Goal: Task Accomplishment & Management: Manage account settings

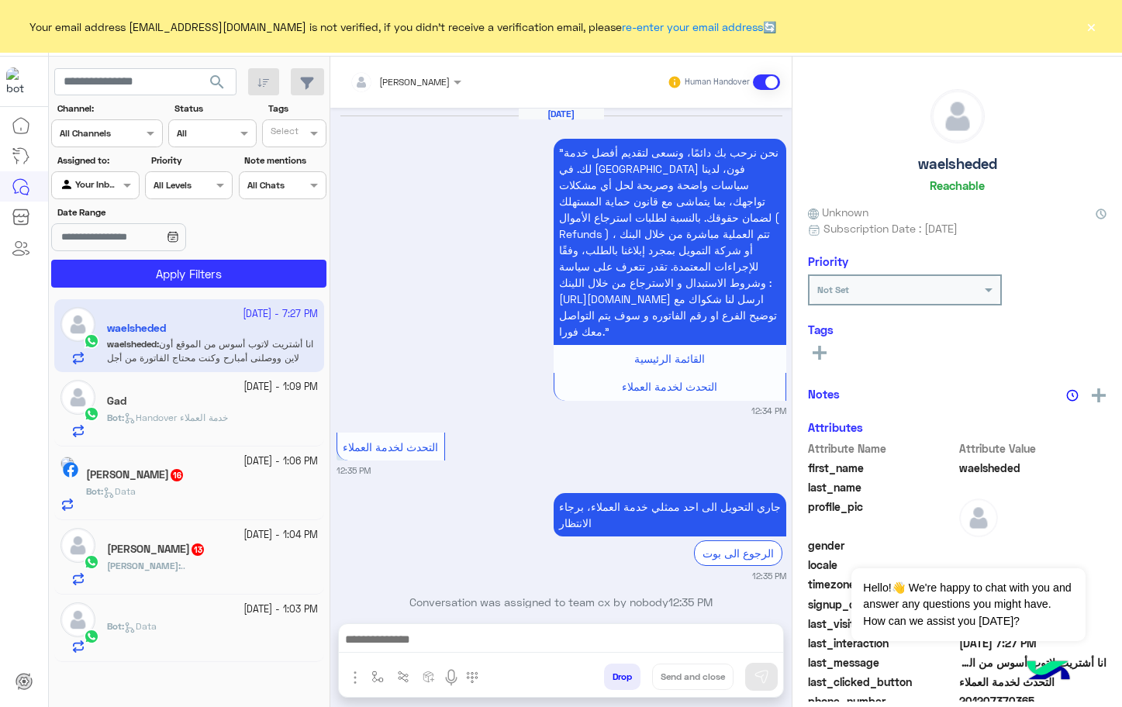
scroll to position [1318, 0]
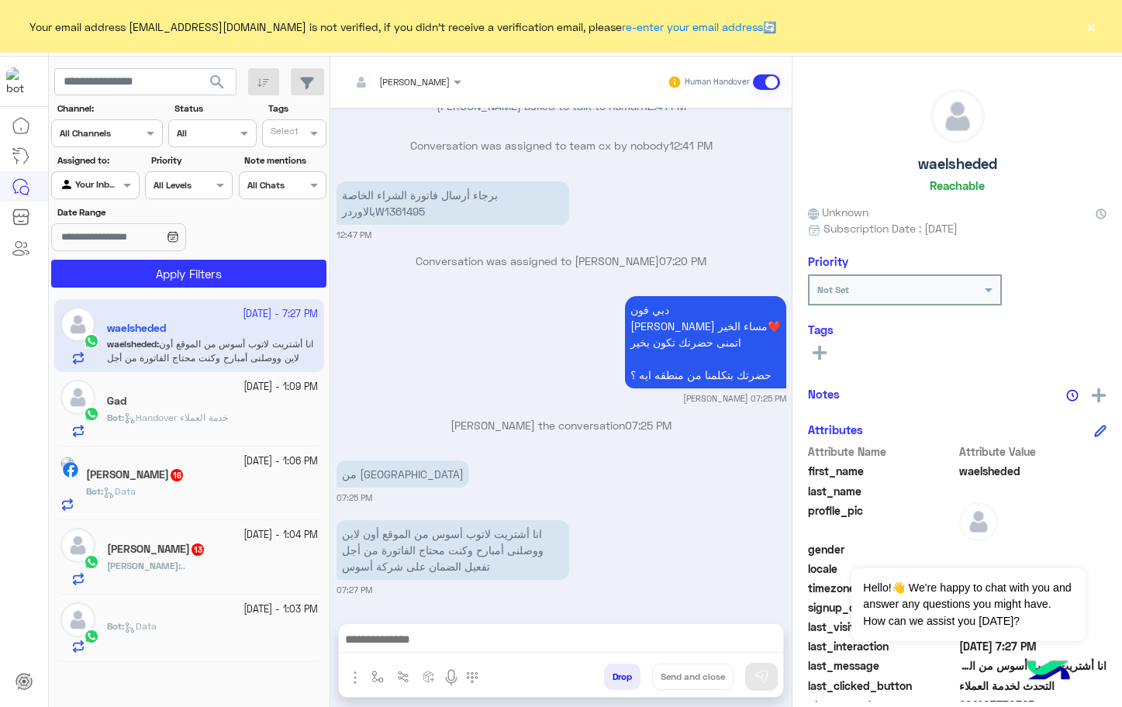
click at [1085, 25] on button "×" at bounding box center [1091, 27] width 16 height 16
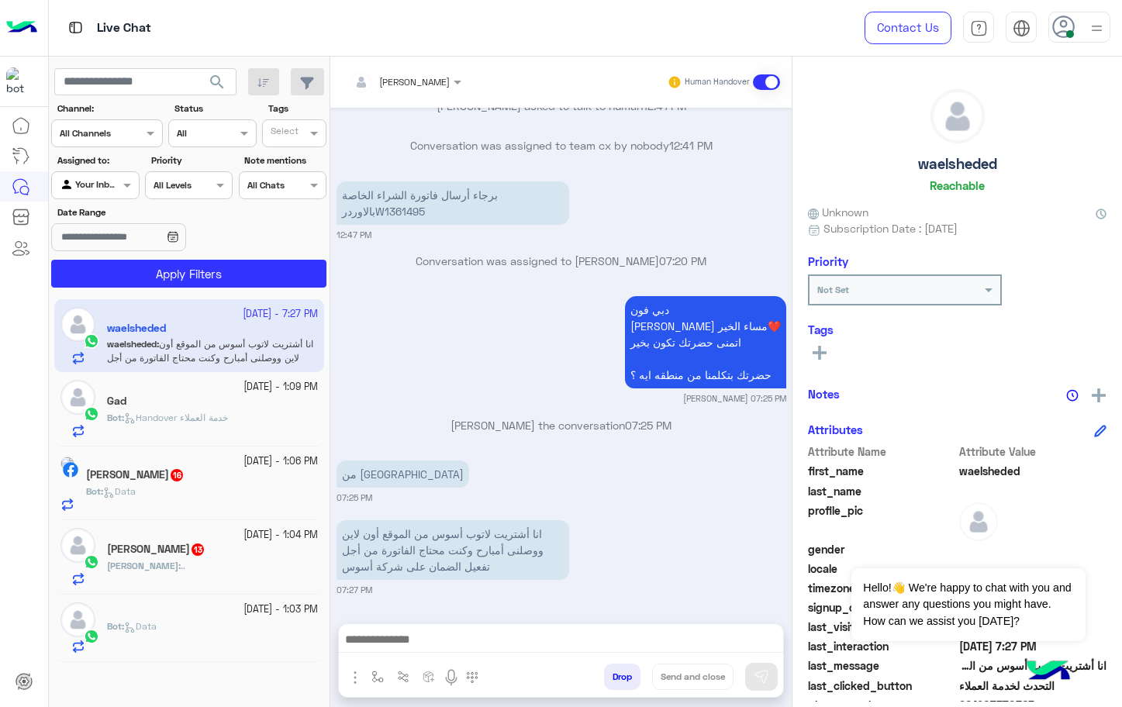
click at [1085, 25] on div at bounding box center [1079, 27] width 62 height 31
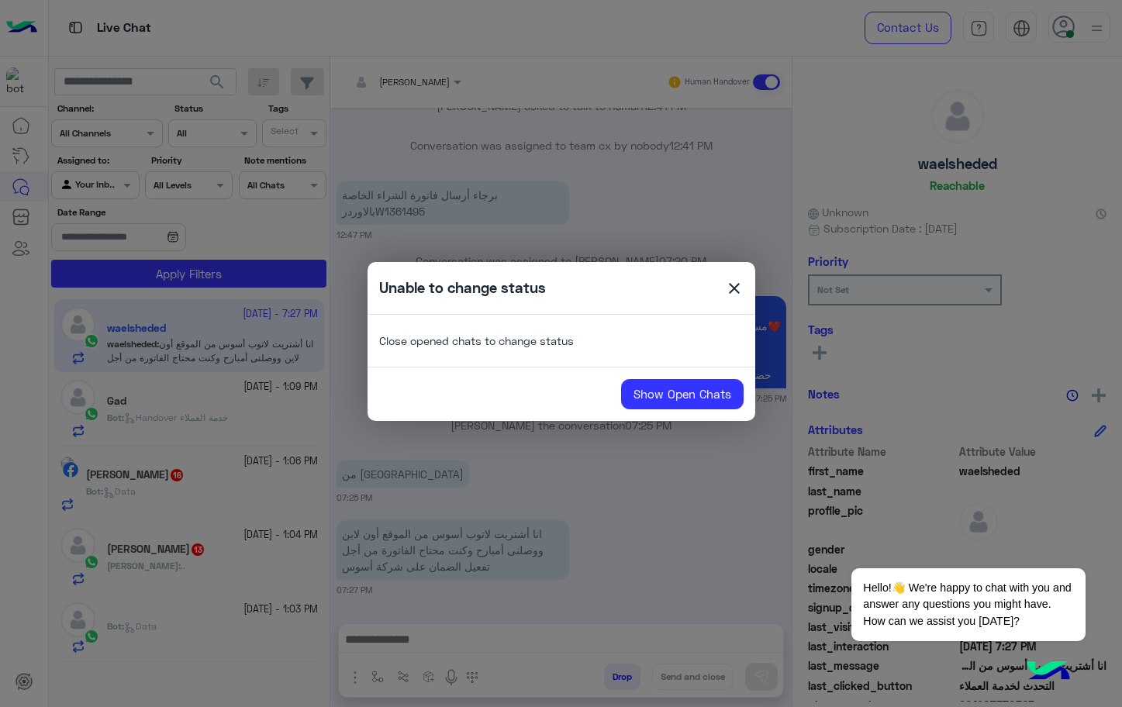
click at [733, 289] on span "close" at bounding box center [734, 290] width 19 height 23
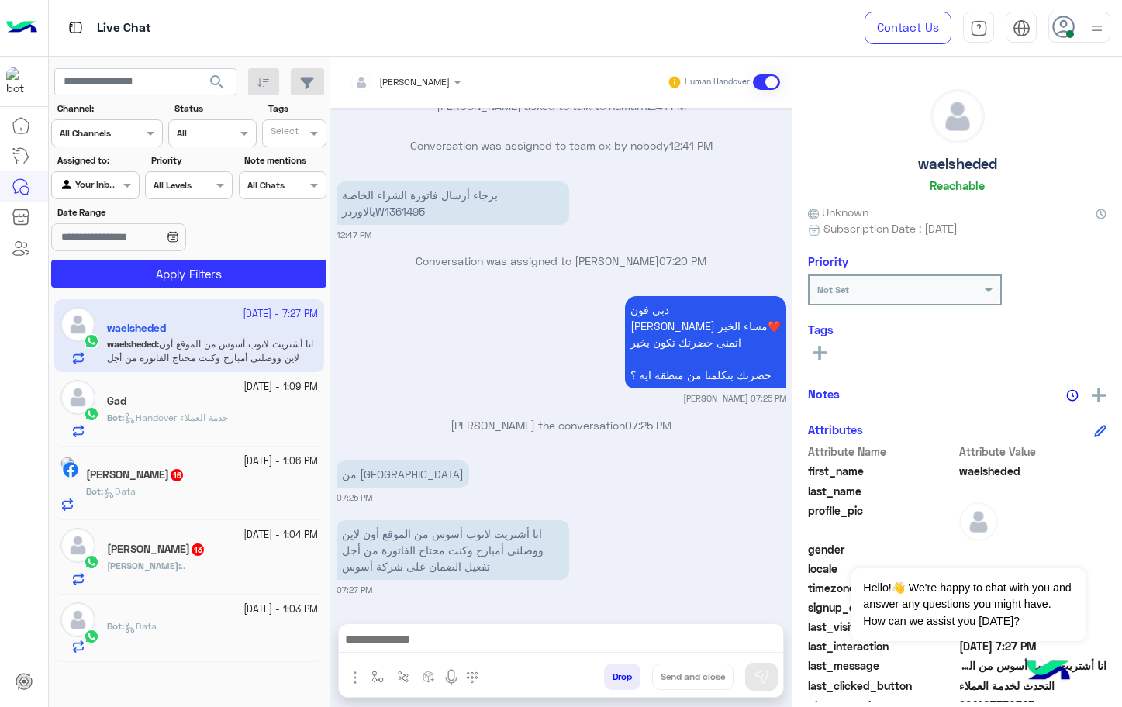
click at [425, 78] on div at bounding box center [405, 79] width 127 height 15
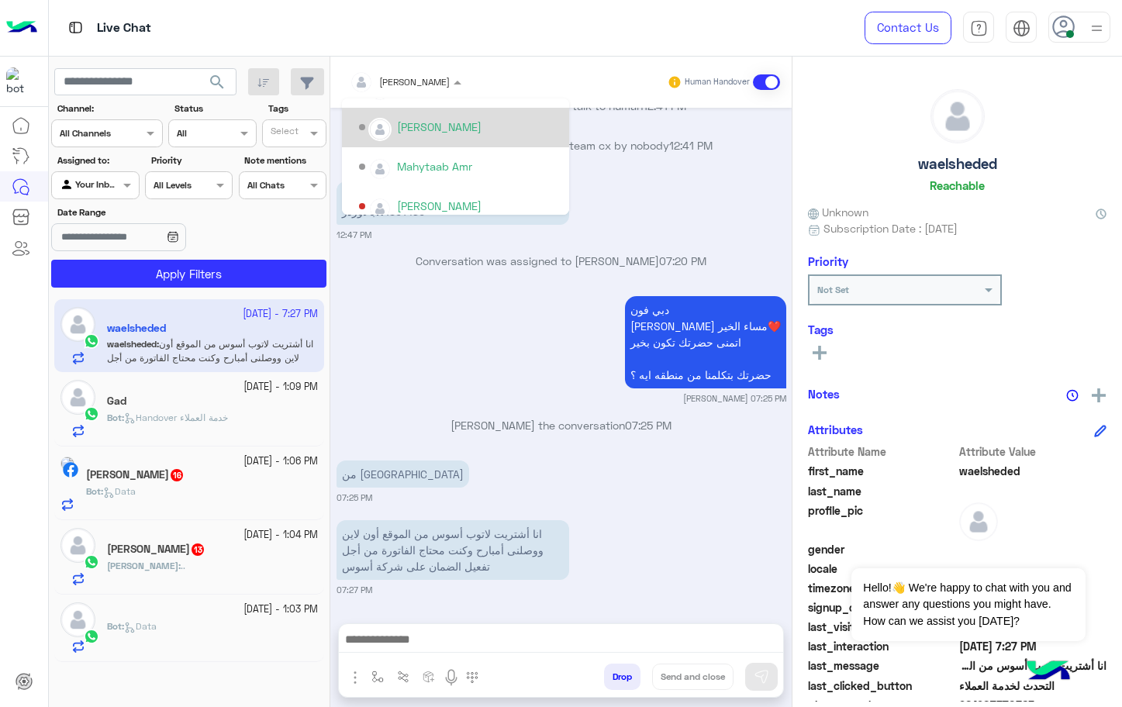
scroll to position [407, 0]
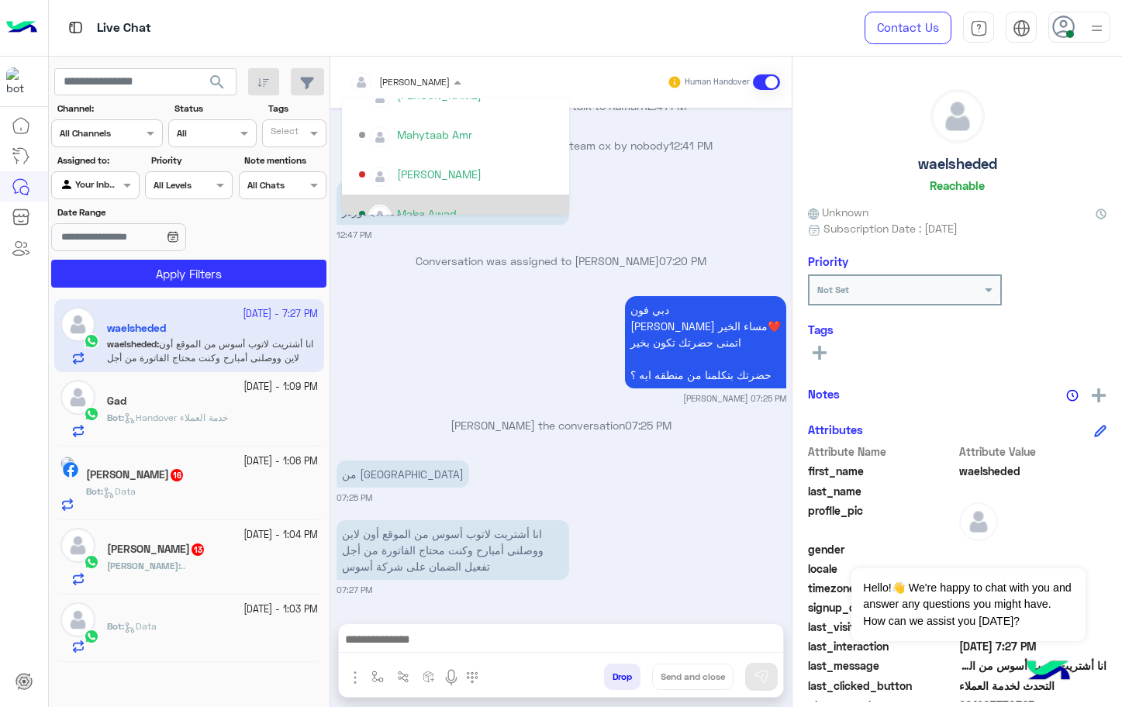
click at [507, 202] on div "Maha Awad" at bounding box center [460, 214] width 202 height 27
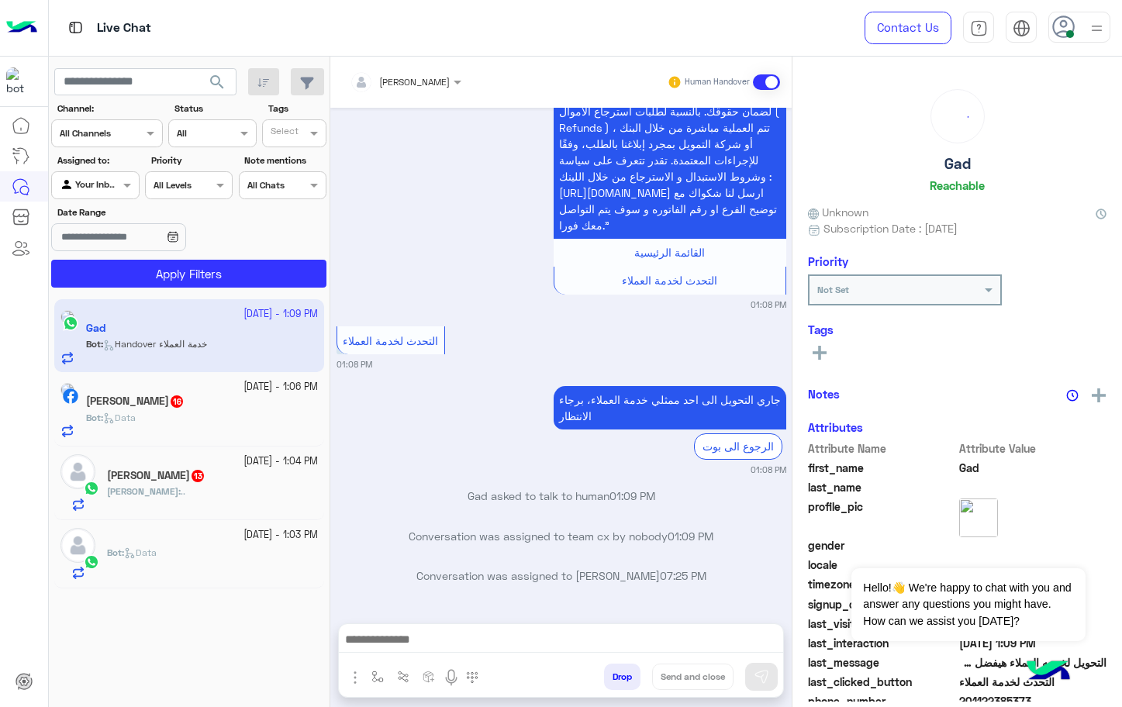
scroll to position [1297, 0]
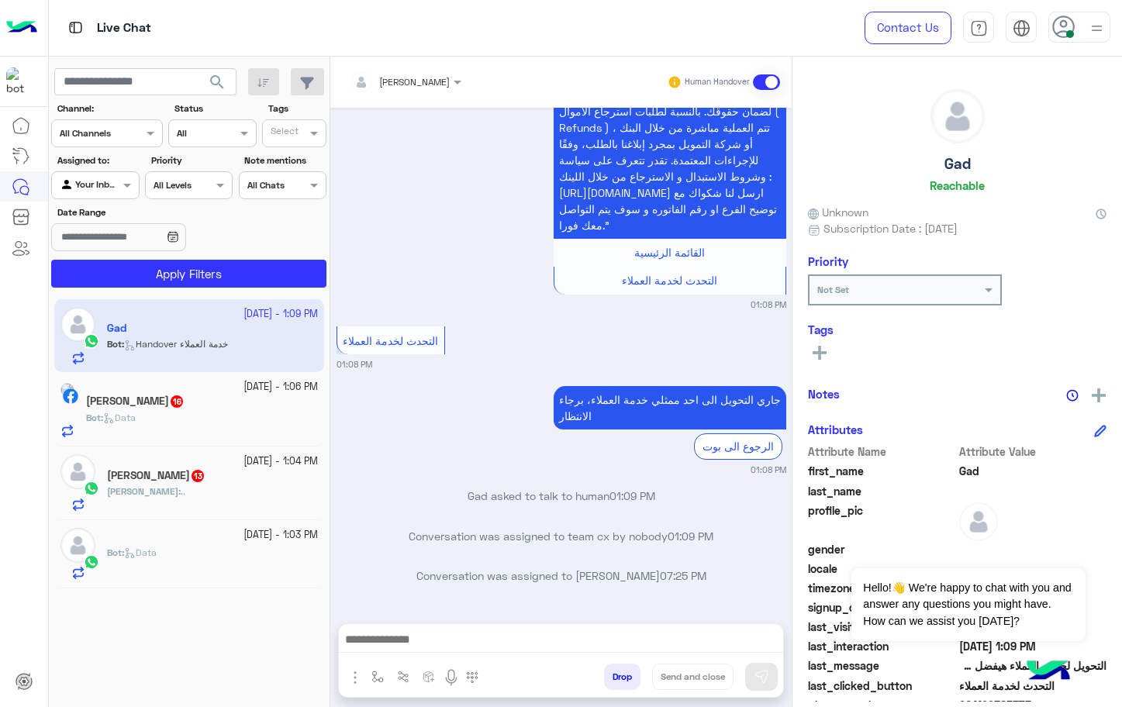
click at [1083, 36] on div at bounding box center [1079, 27] width 62 height 31
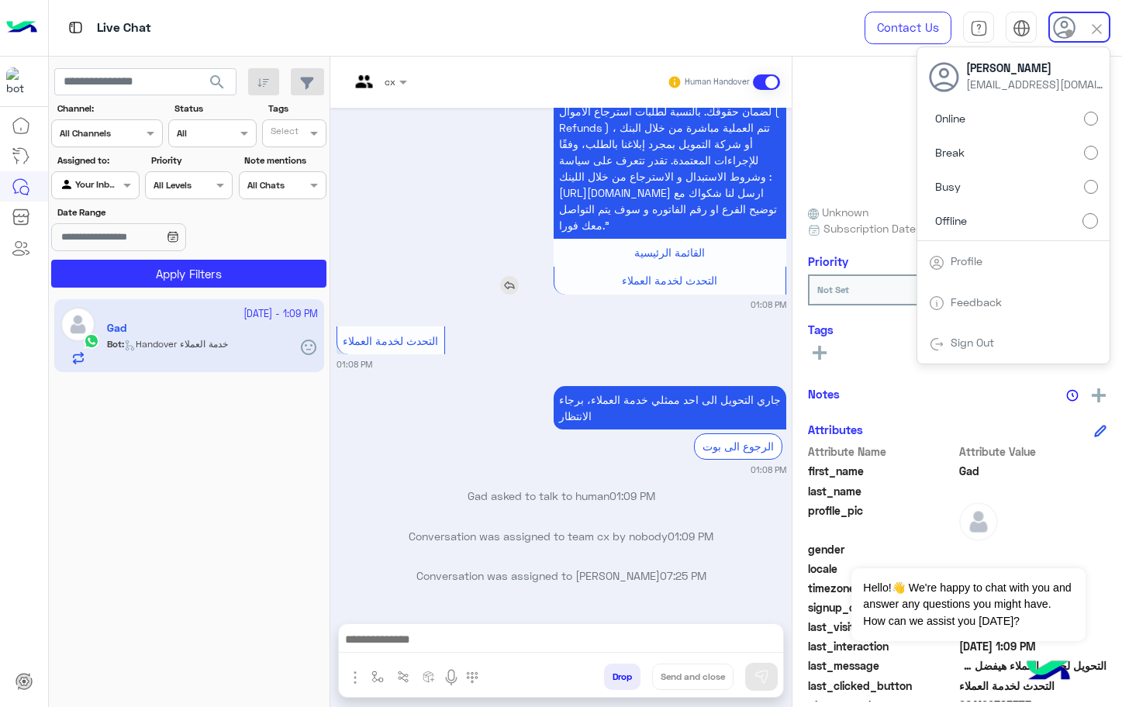
click at [507, 215] on div ""نحن نرحب بك دائمًا، ونسعى لتقديم أفضل خدمة لك. في دبي فون، لدينا سياسات واضحة …" at bounding box center [625, 164] width 321 height 262
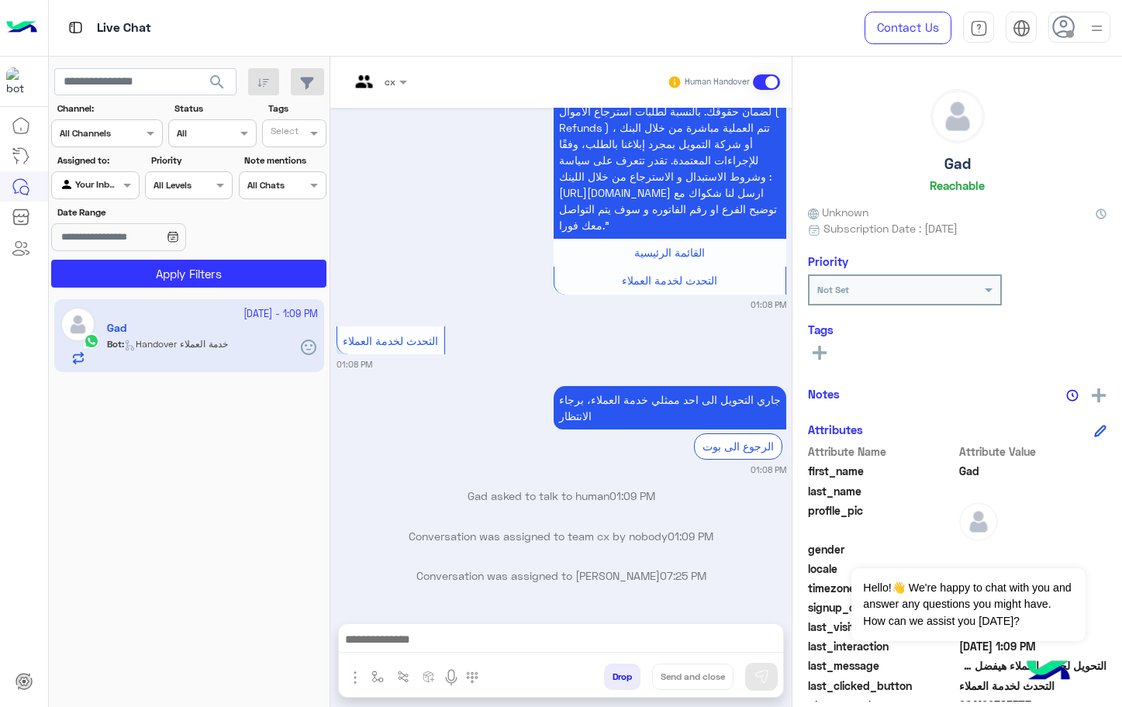
click at [1074, 33] on icon at bounding box center [1063, 27] width 23 height 23
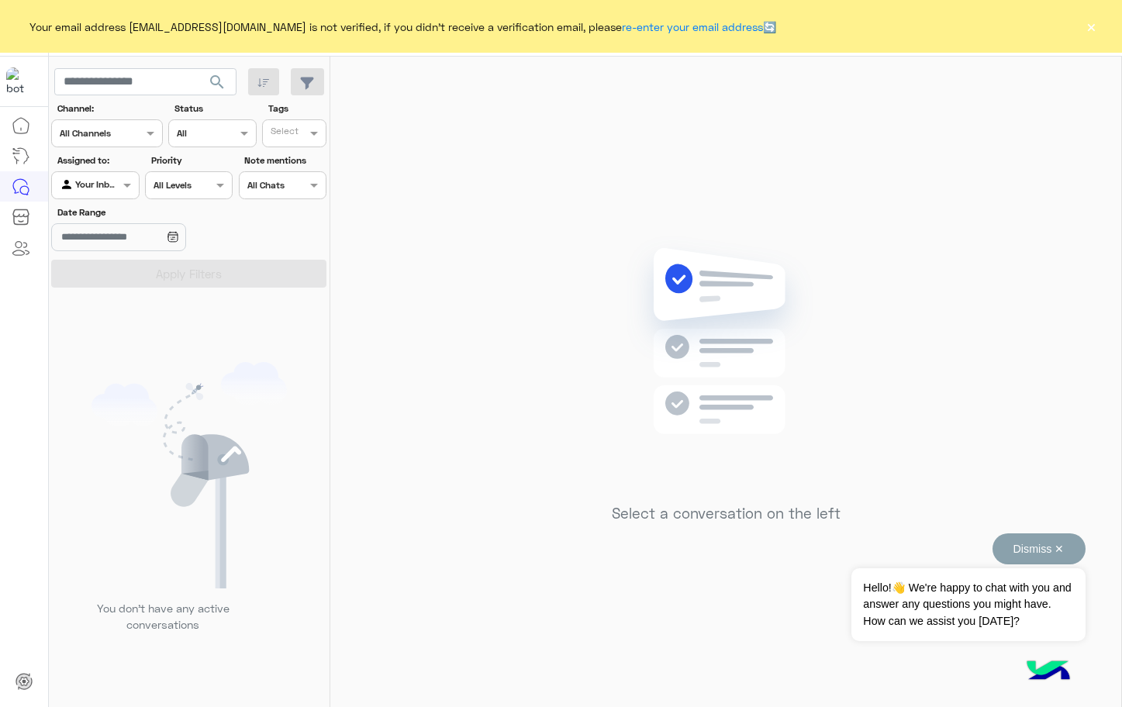
click at [1040, 557] on button "Dismiss ✕" at bounding box center [1039, 549] width 93 height 31
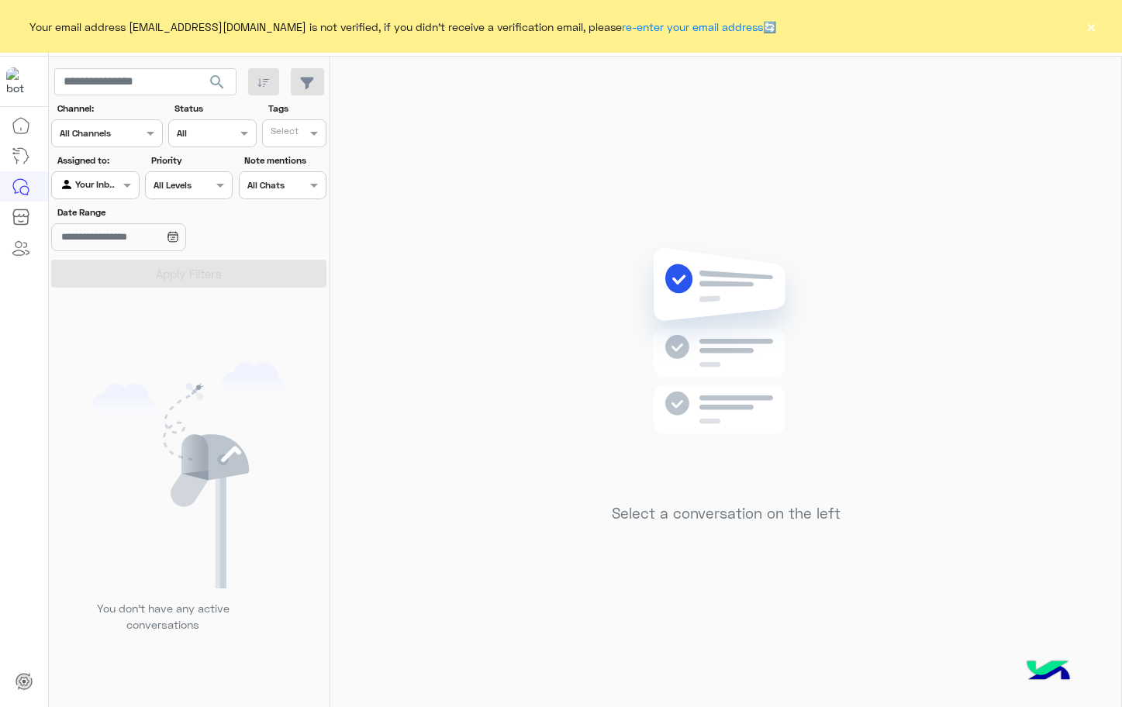
click at [1090, 26] on button "×" at bounding box center [1091, 27] width 16 height 16
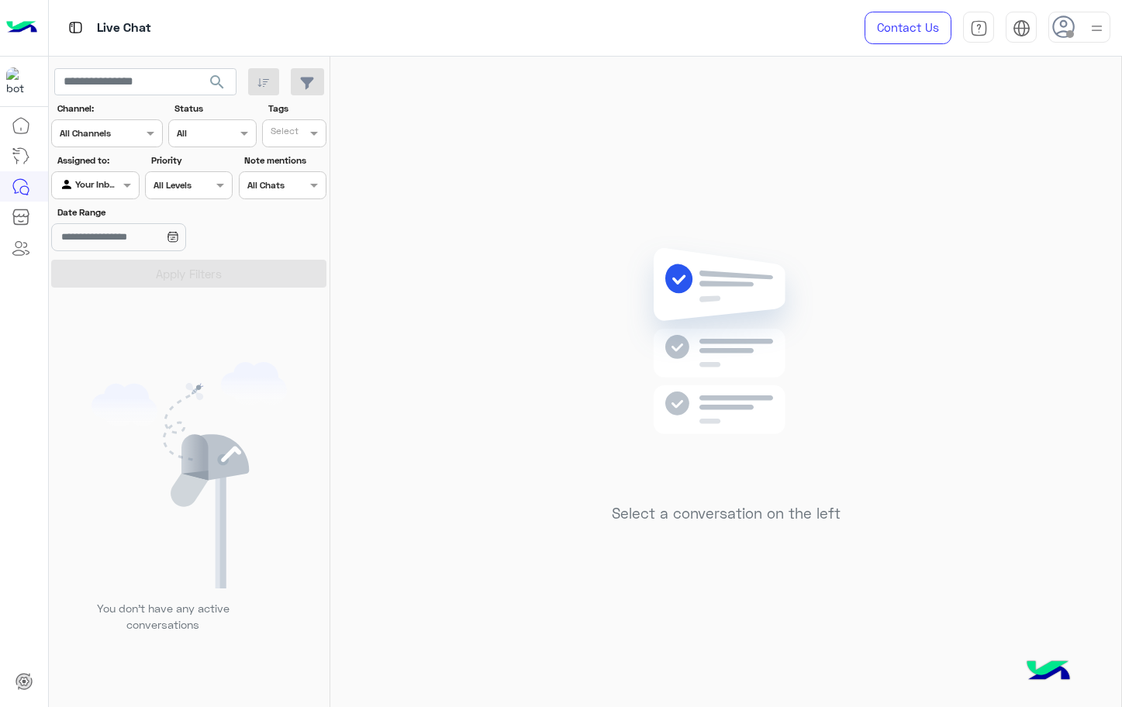
click at [1090, 26] on img at bounding box center [1096, 28] width 19 height 19
click at [973, 341] on link "Sign Out" at bounding box center [972, 342] width 43 height 13
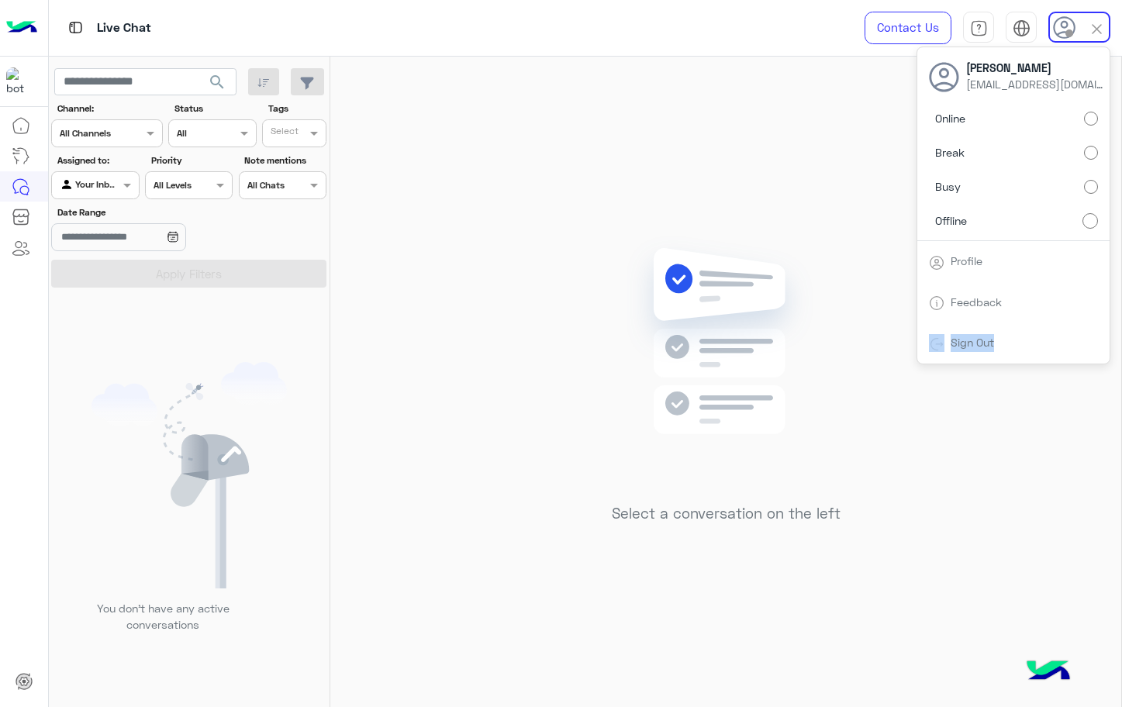
click at [973, 341] on link "Sign Out" at bounding box center [972, 342] width 43 height 13
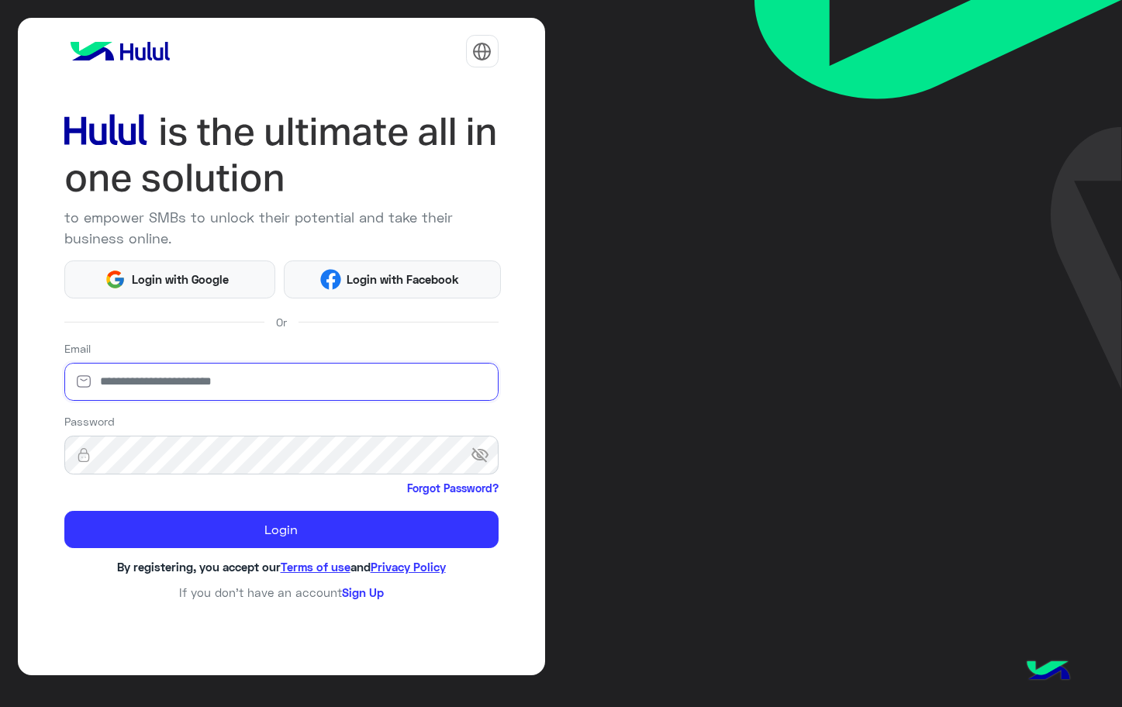
type input "**********"
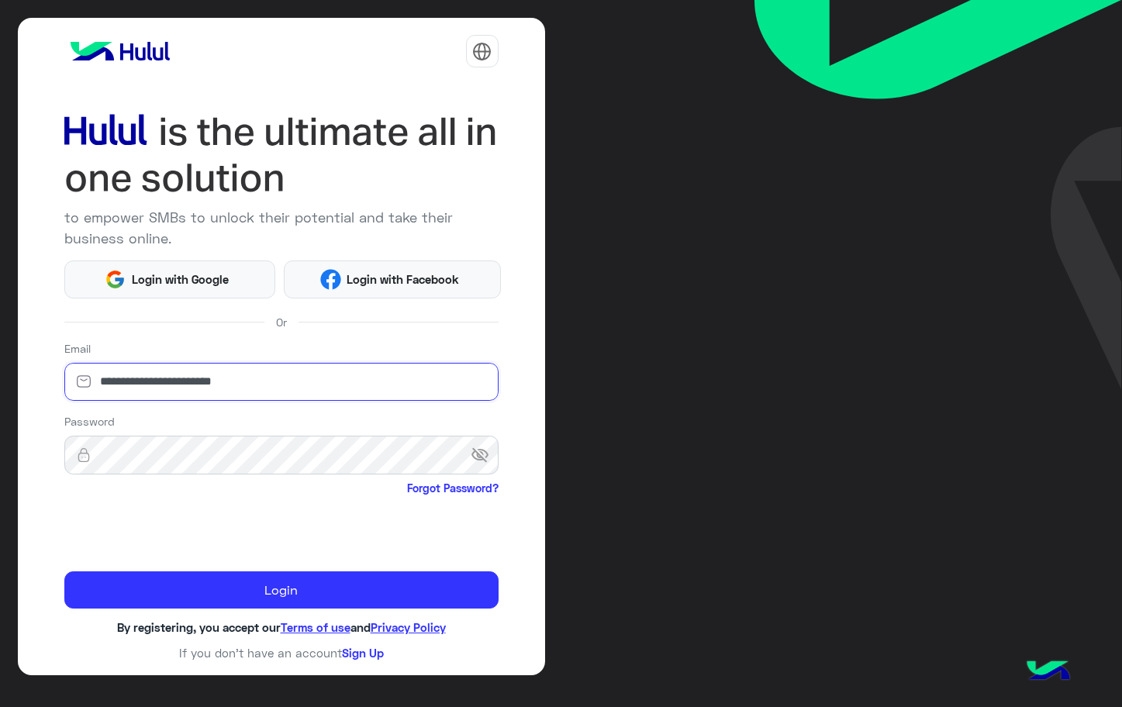
click at [158, 375] on input "**********" at bounding box center [281, 382] width 434 height 39
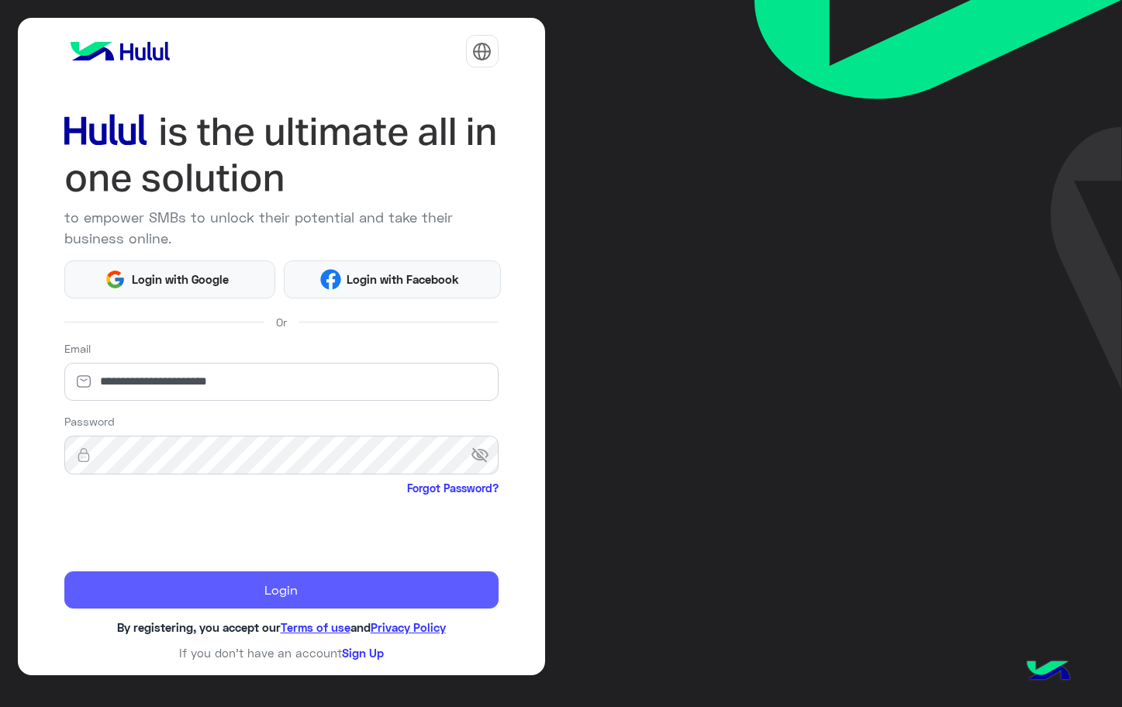
click at [134, 599] on button "Login" at bounding box center [281, 590] width 434 height 37
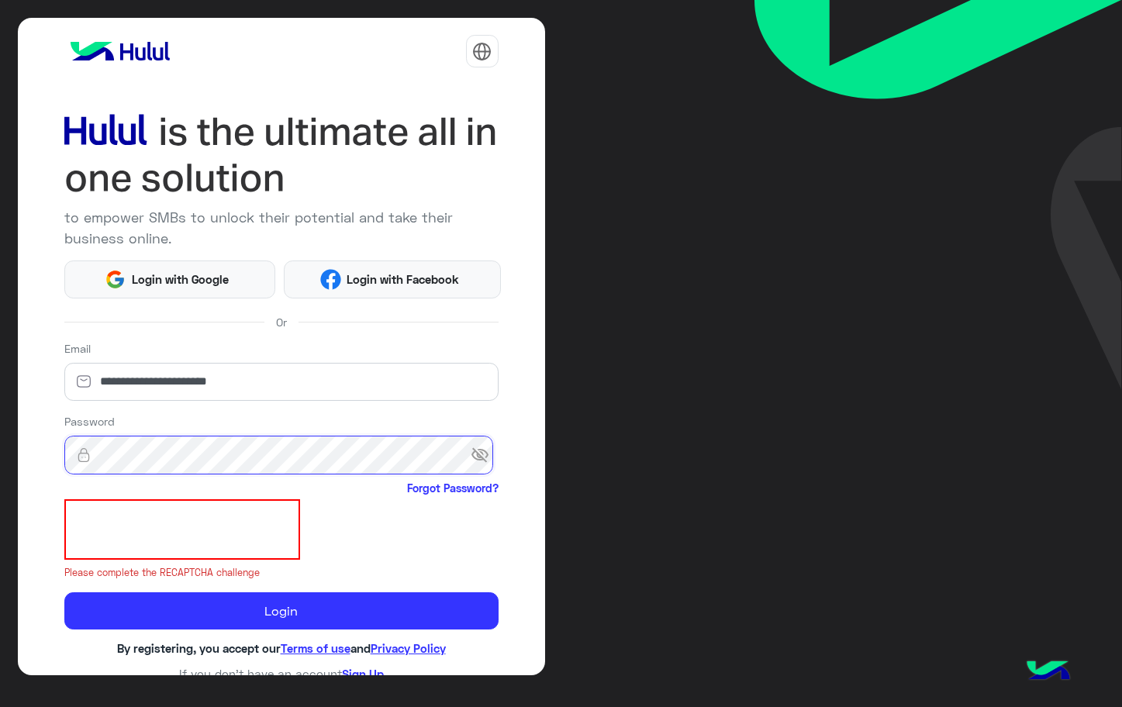
click at [64, 592] on button "Login" at bounding box center [281, 610] width 434 height 37
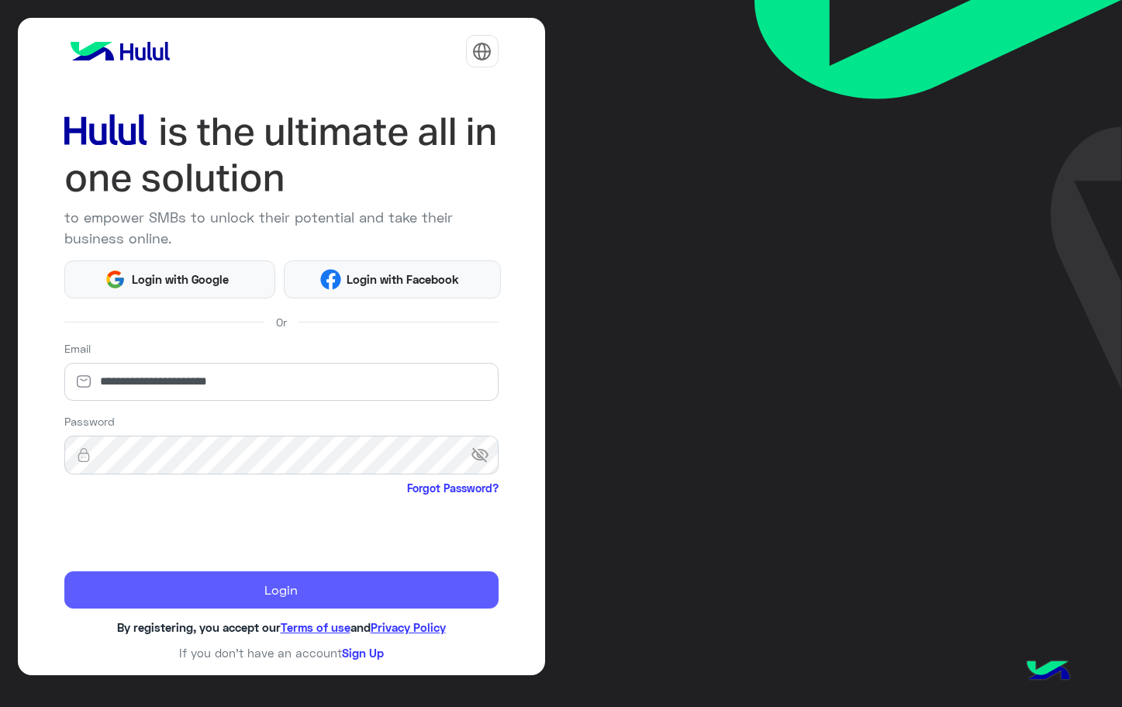
click at [313, 597] on button "Login" at bounding box center [281, 590] width 434 height 37
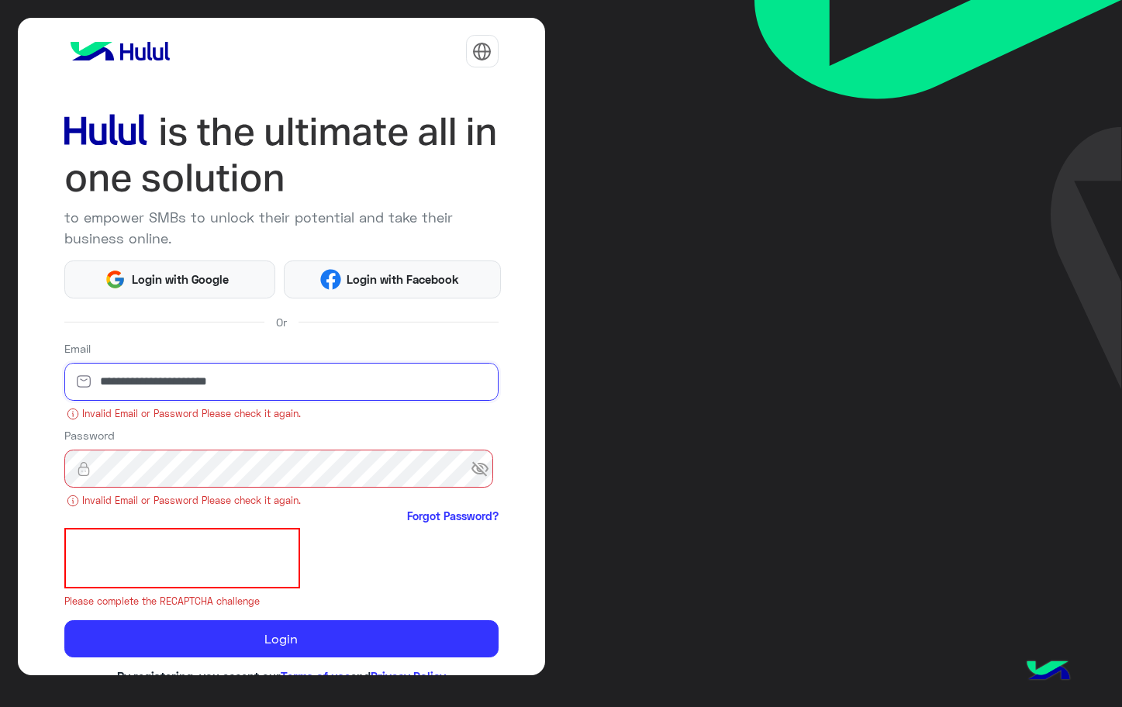
click at [160, 382] on input "**********" at bounding box center [281, 382] width 434 height 39
click at [165, 378] on input "**********" at bounding box center [281, 382] width 434 height 39
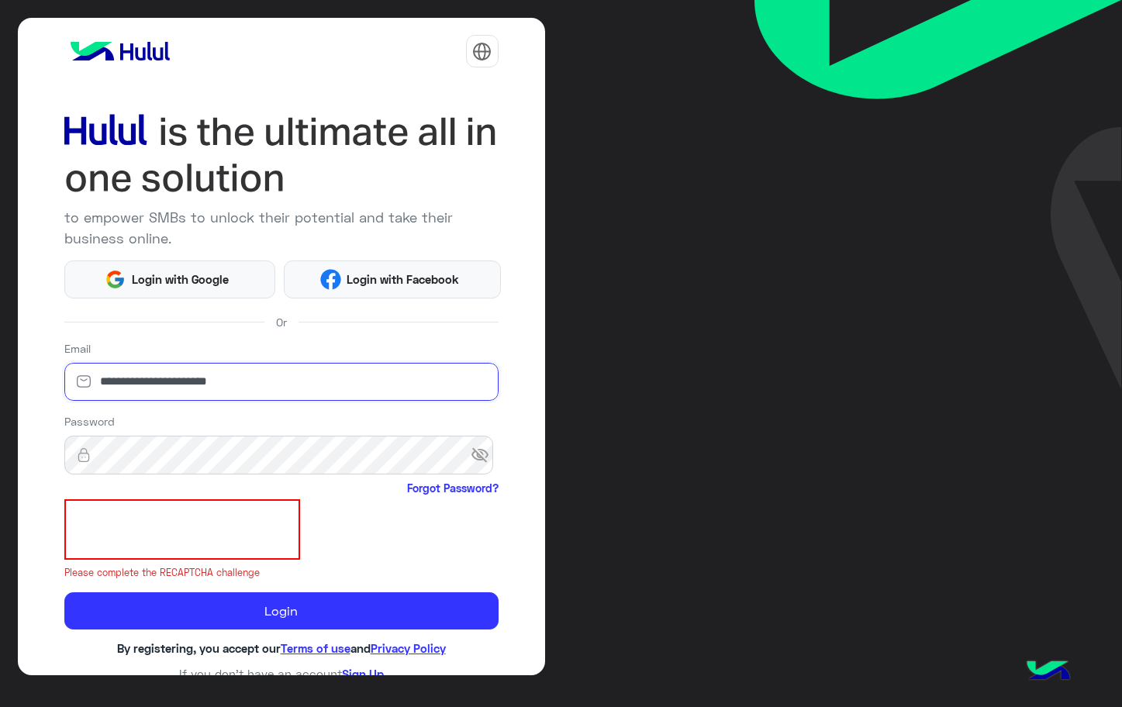
type input "**********"
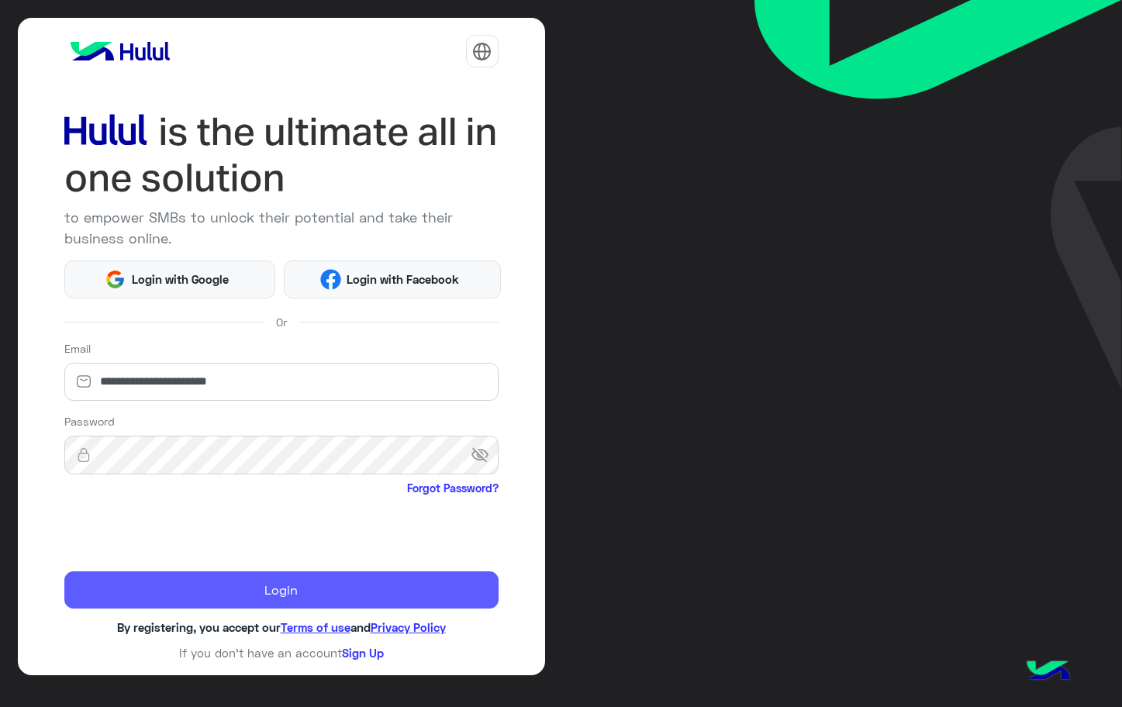
click at [327, 590] on button "Login" at bounding box center [281, 590] width 434 height 37
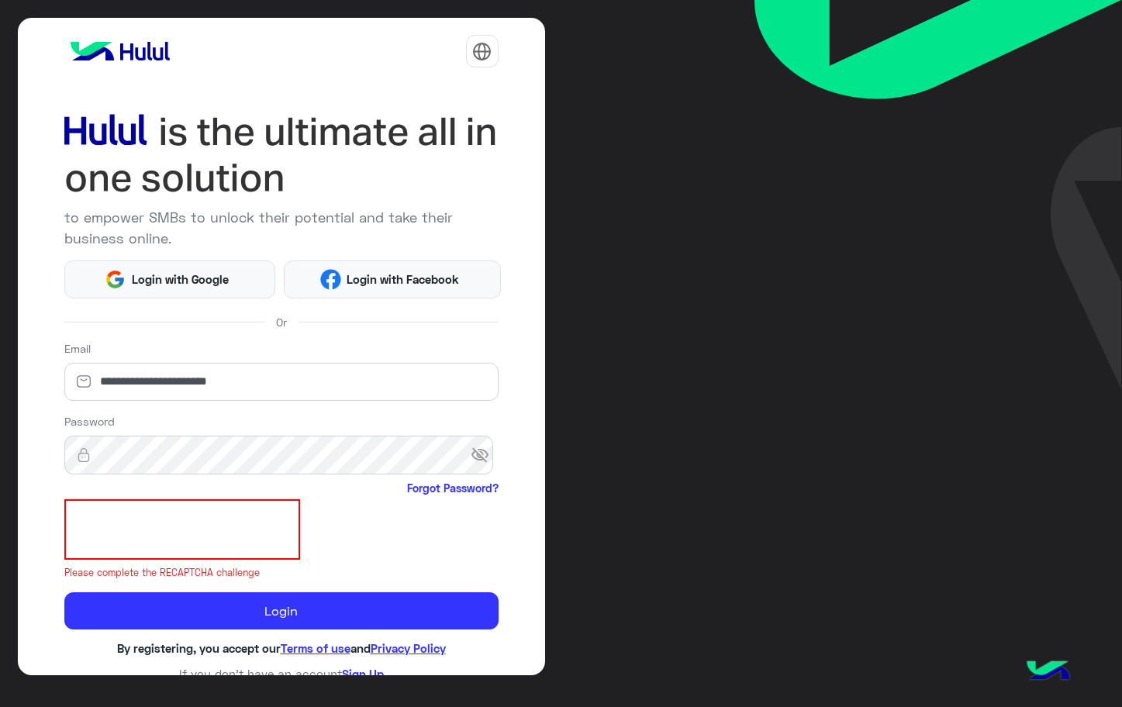
click at [477, 460] on span "visibility_off" at bounding box center [485, 455] width 28 height 28
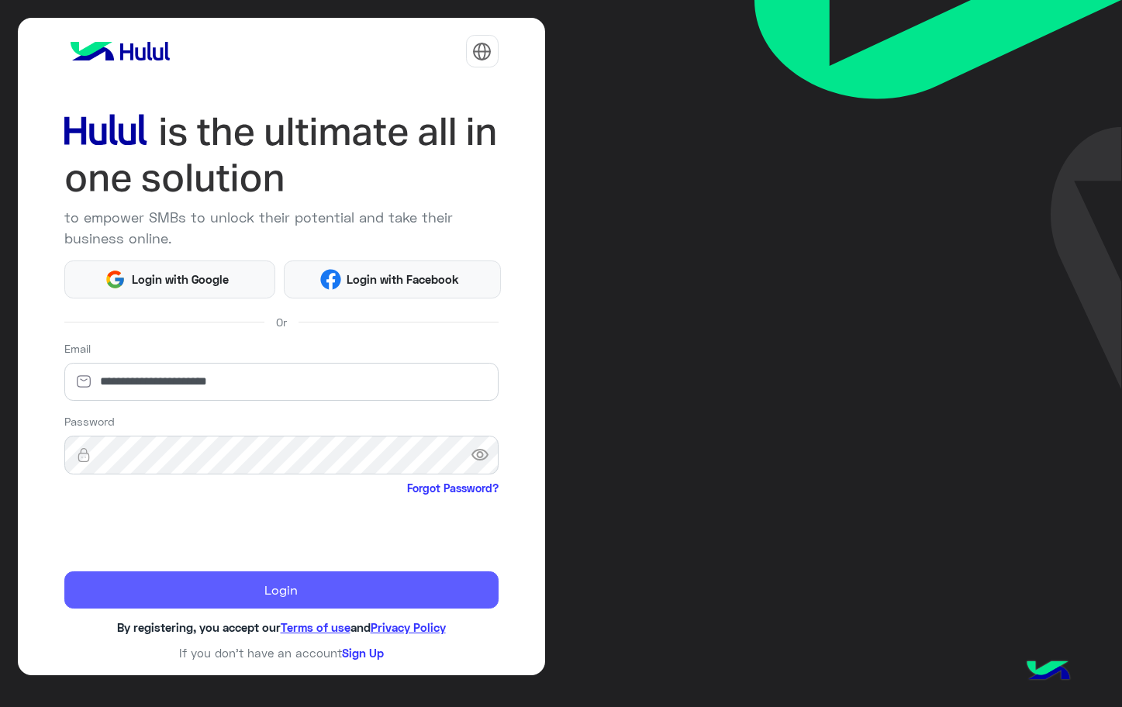
click at [294, 599] on button "Login" at bounding box center [281, 590] width 434 height 37
click at [212, 607] on button "Login" at bounding box center [281, 590] width 434 height 37
